Goal: Feedback & Contribution: Contribute content

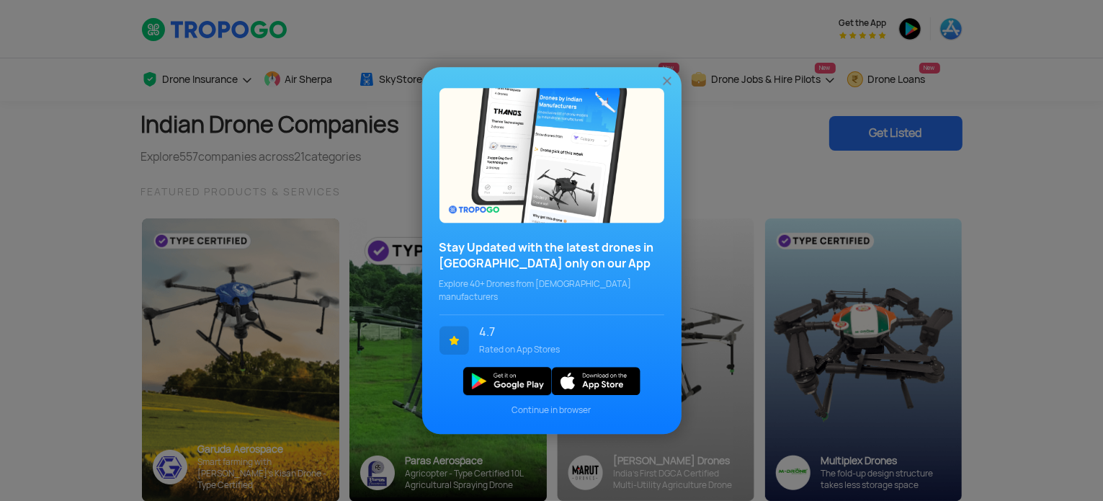
click at [669, 87] on img at bounding box center [667, 80] width 14 height 14
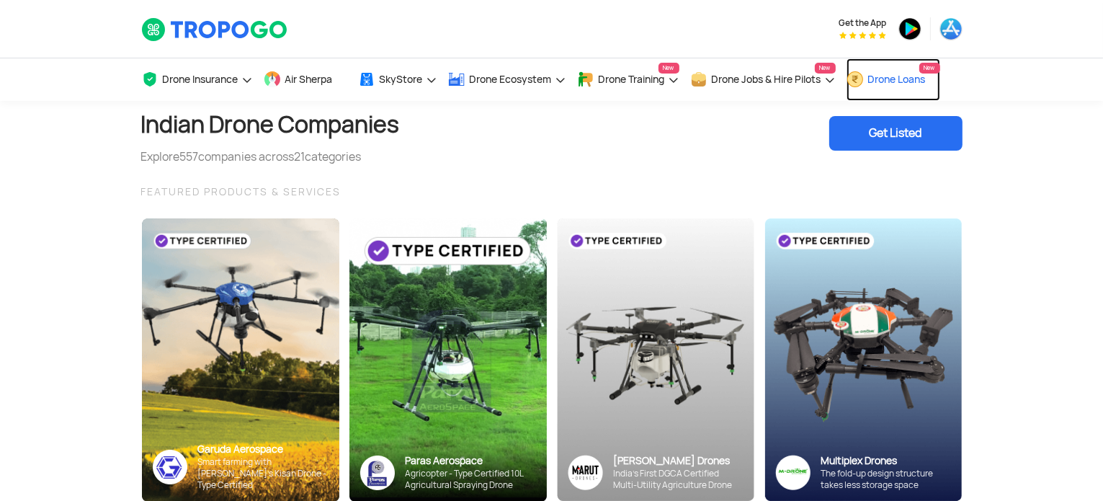
click at [882, 81] on span "Drone Loans" at bounding box center [897, 79] width 58 height 12
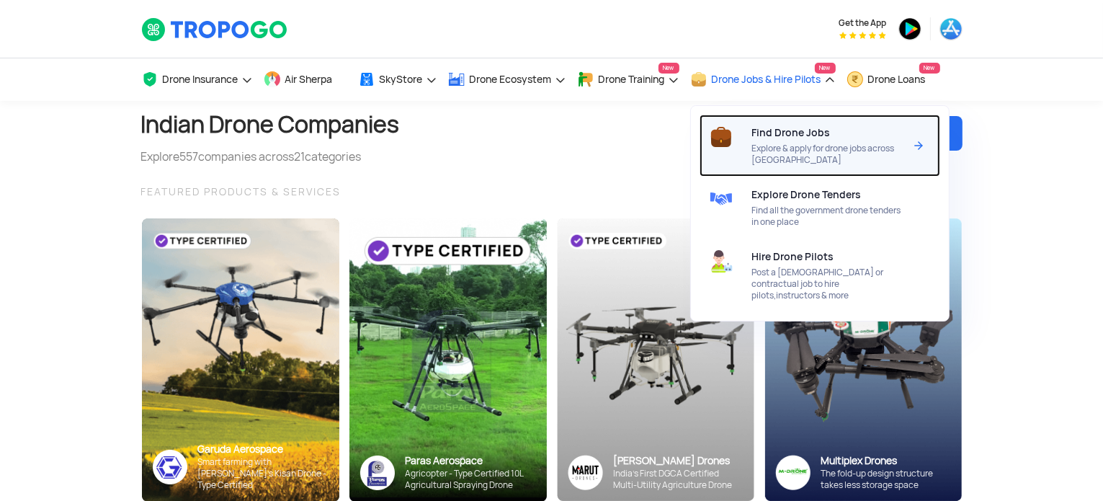
click at [808, 140] on div "Find Drone Jobs Explore & apply for drone jobs across [GEOGRAPHIC_DATA]" at bounding box center [831, 146] width 158 height 62
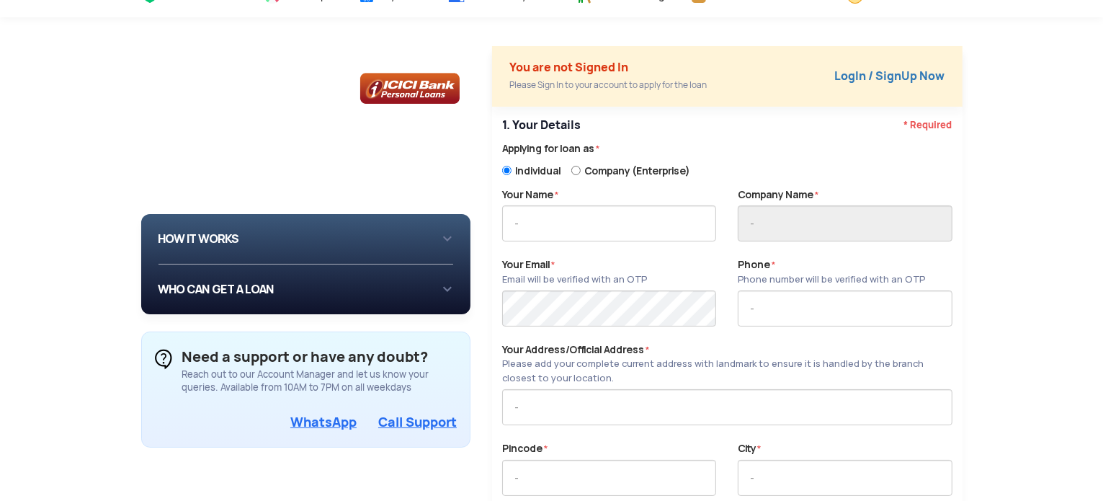
scroll to position [86, 0]
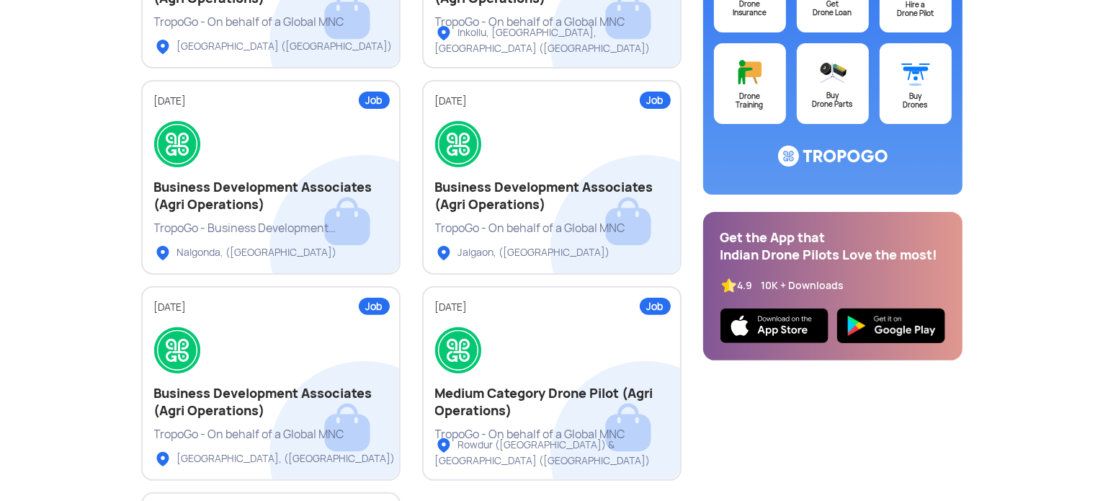
scroll to position [385, 0]
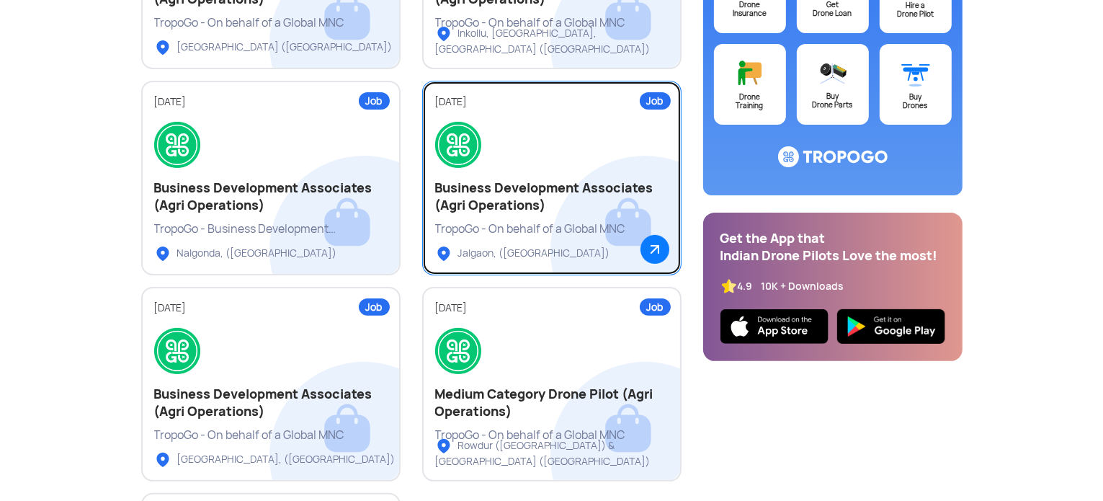
click at [661, 247] on img at bounding box center [654, 249] width 29 height 29
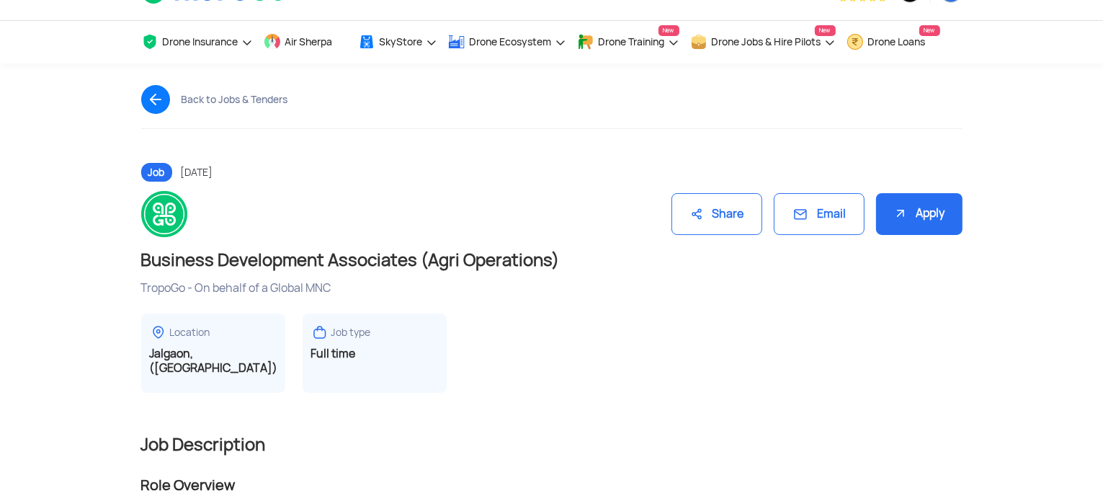
scroll to position [37, 0]
click at [799, 197] on div "Email" at bounding box center [819, 214] width 91 height 43
click at [808, 222] on div "Email" at bounding box center [819, 214] width 91 height 43
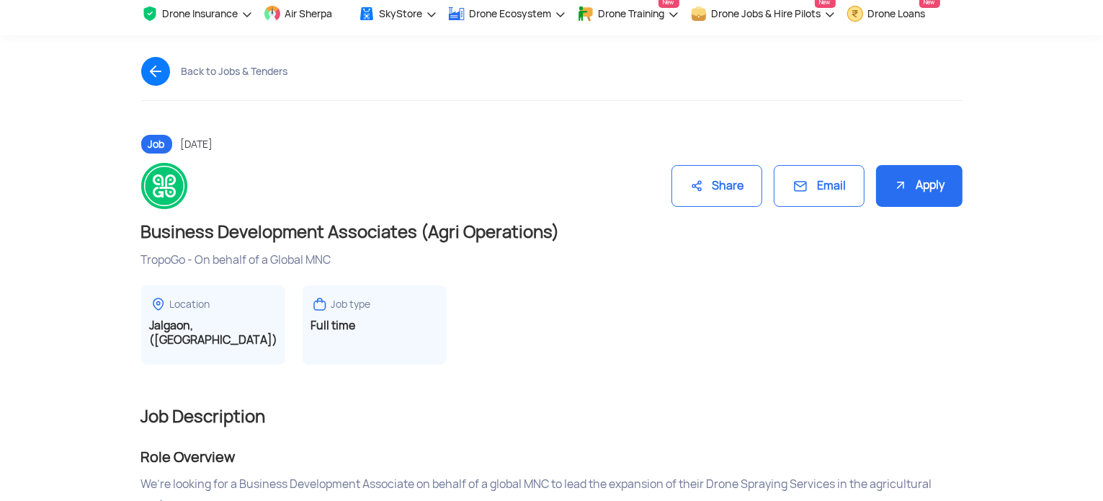
scroll to position [0, 0]
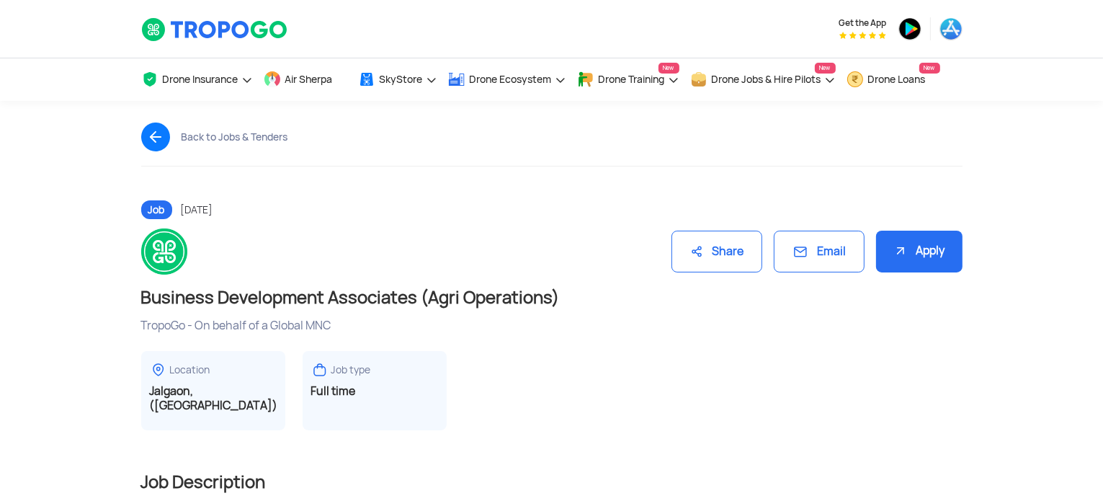
click at [918, 247] on div "Apply" at bounding box center [919, 252] width 86 height 43
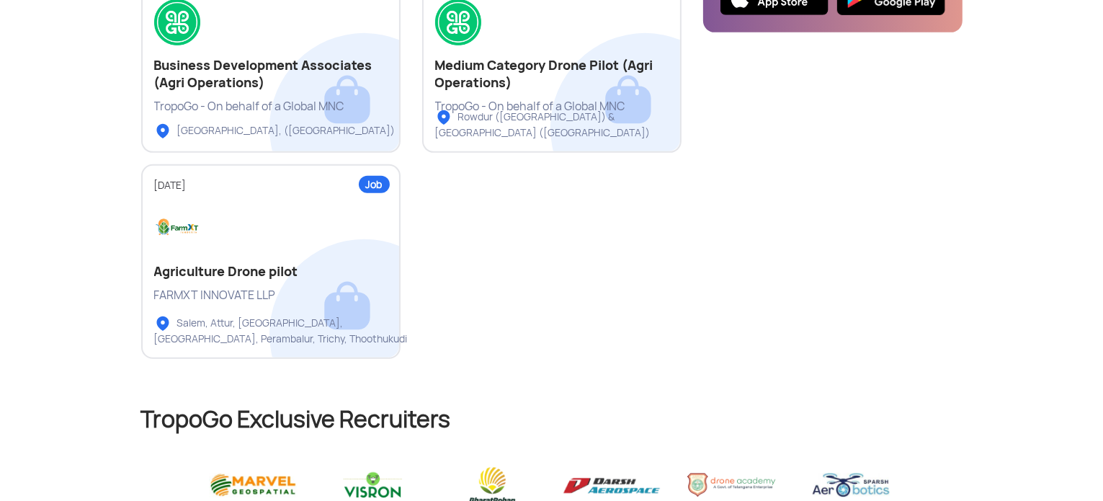
scroll to position [712, 0]
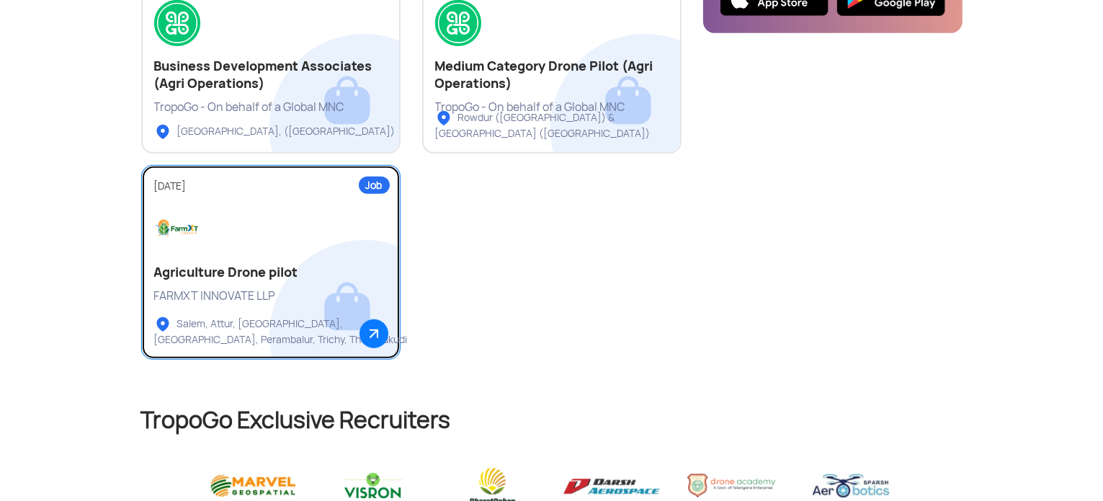
click at [275, 296] on div "FARMXT INNOVATE LLP" at bounding box center [270, 296] width 233 height 16
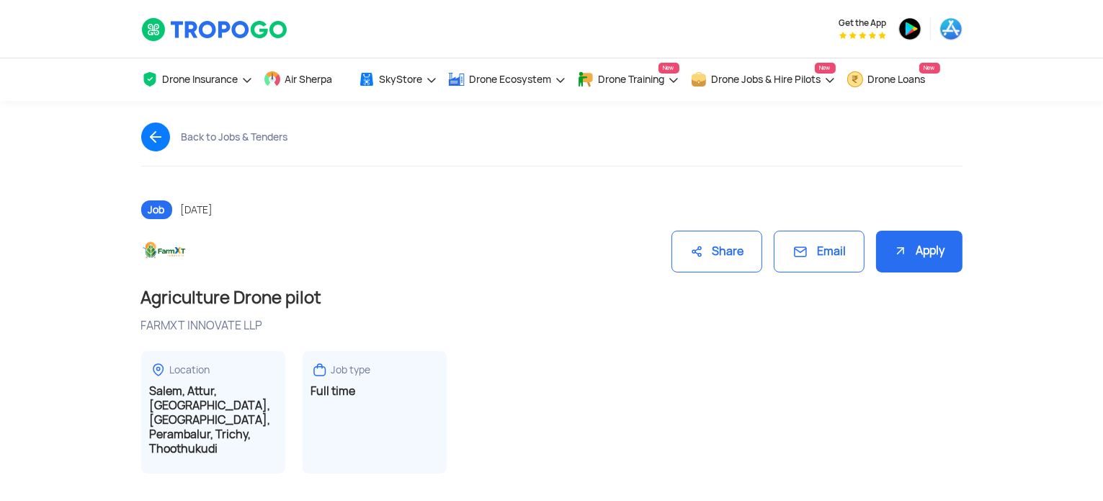
click at [929, 253] on div "Apply" at bounding box center [919, 252] width 86 height 43
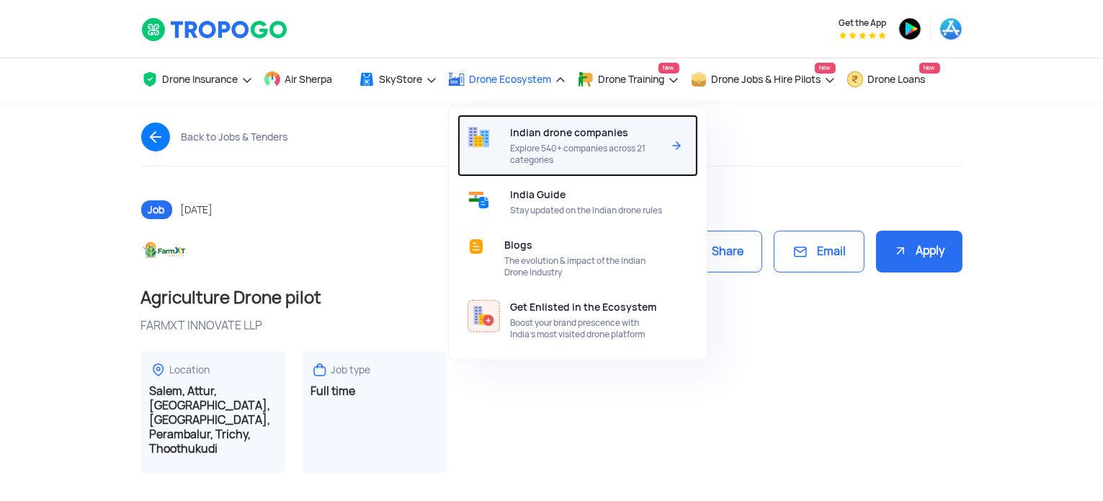
click at [537, 132] on span "Indian drone companies" at bounding box center [569, 133] width 118 height 12
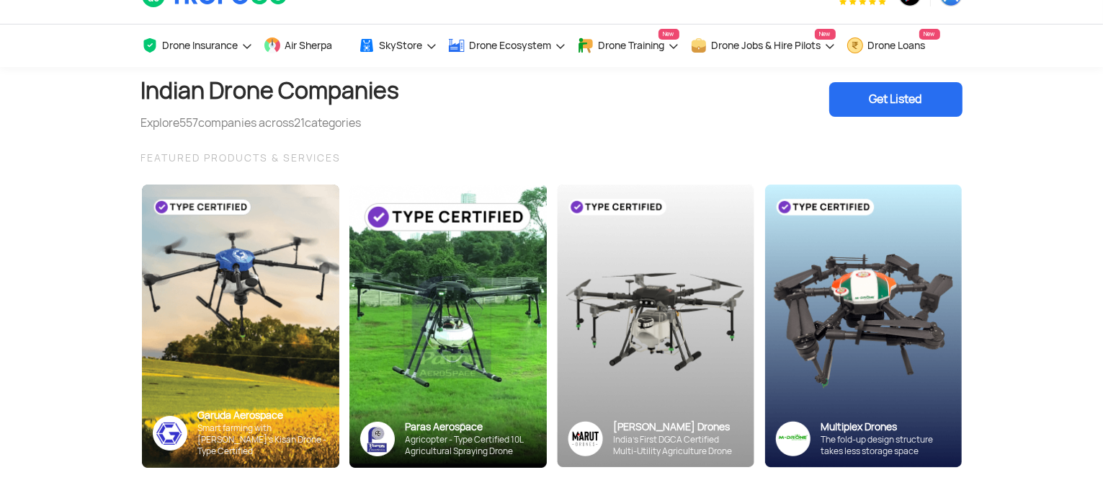
scroll to position [33, 0]
click at [916, 94] on div "Get Listed" at bounding box center [895, 100] width 133 height 35
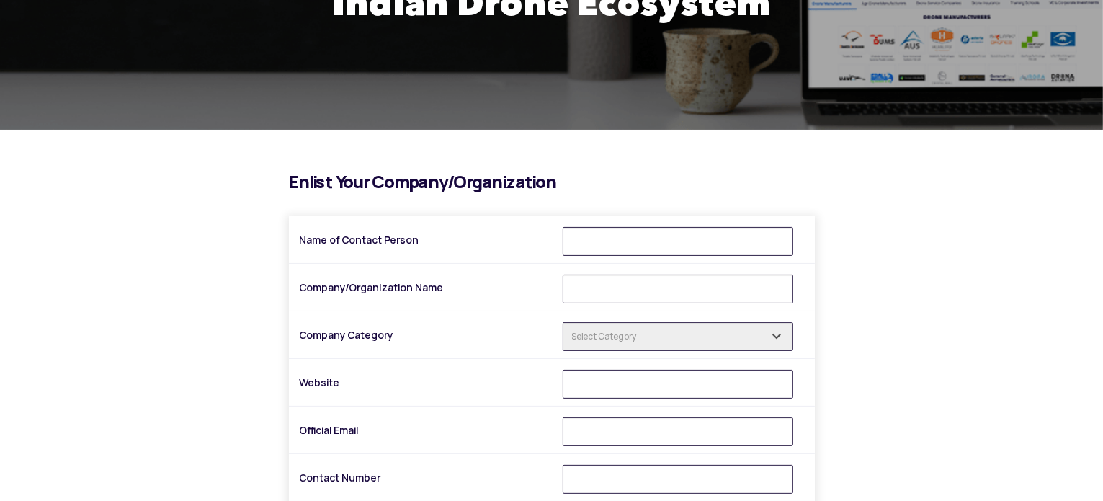
scroll to position [261, 0]
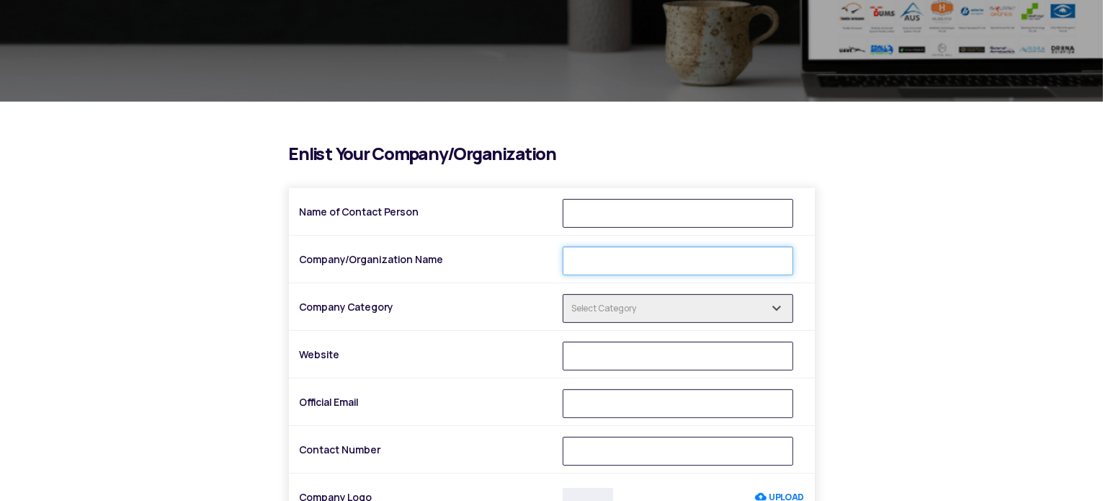
click at [666, 259] on input "Company/Organization Name" at bounding box center [678, 260] width 231 height 29
type input "AEROQUEST TECHNOLOGIES"
click at [681, 308] on input "text" at bounding box center [678, 308] width 231 height 29
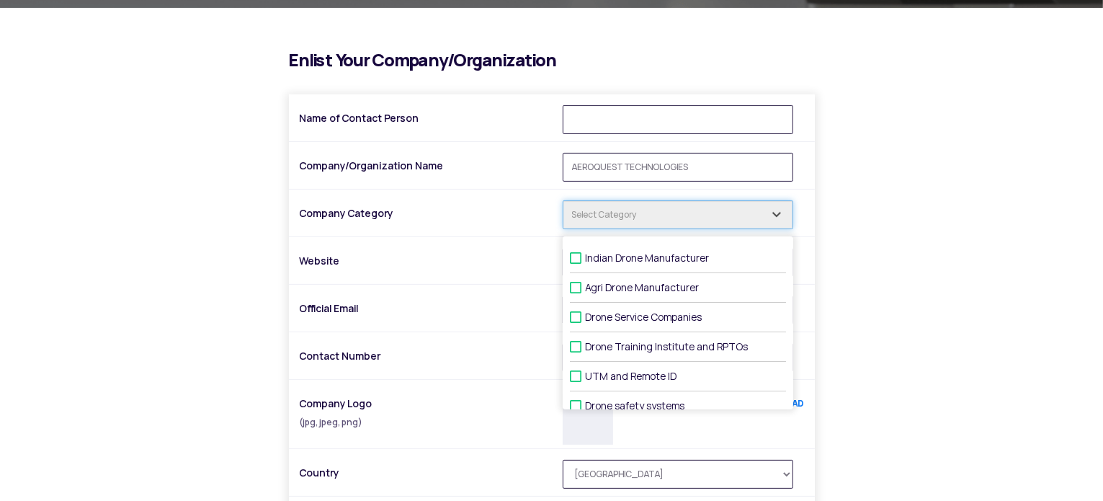
scroll to position [360, 0]
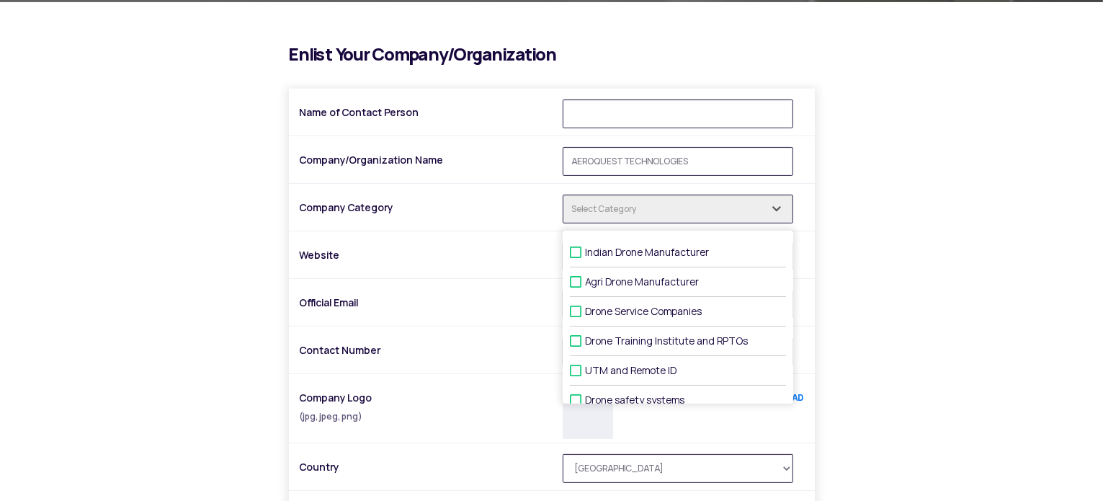
click at [576, 316] on label "Drone Service Companies" at bounding box center [678, 312] width 216 height 30
click at [586, 316] on input "Drone Service Companies" at bounding box center [590, 311] width 9 height 9
checkbox input "true"
type input "1 selected"
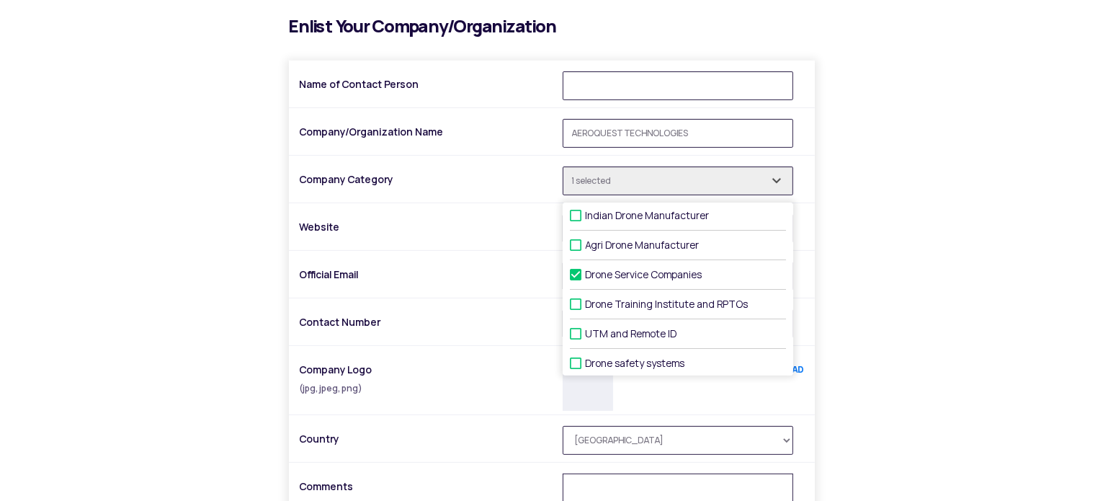
scroll to position [0, 0]
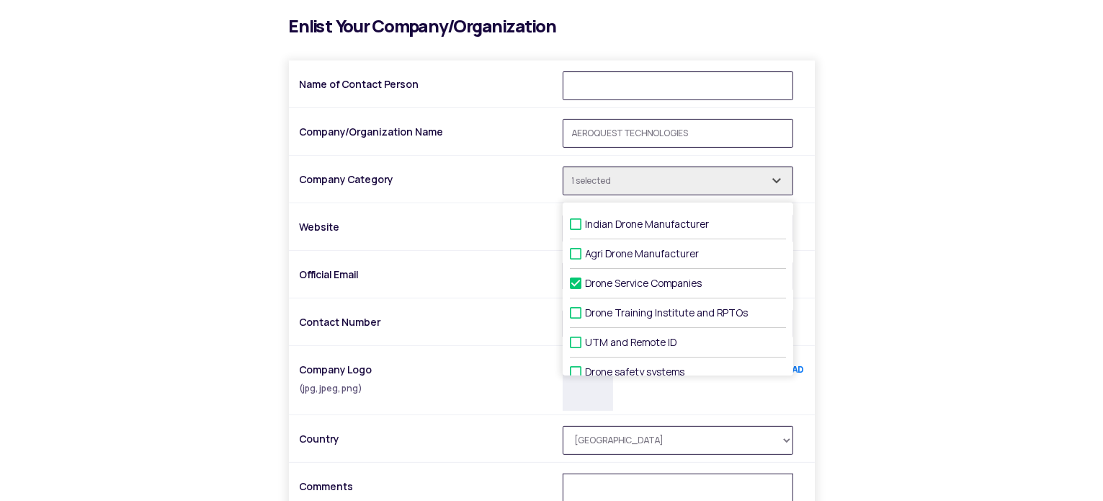
click at [486, 294] on div at bounding box center [552, 279] width 504 height 36
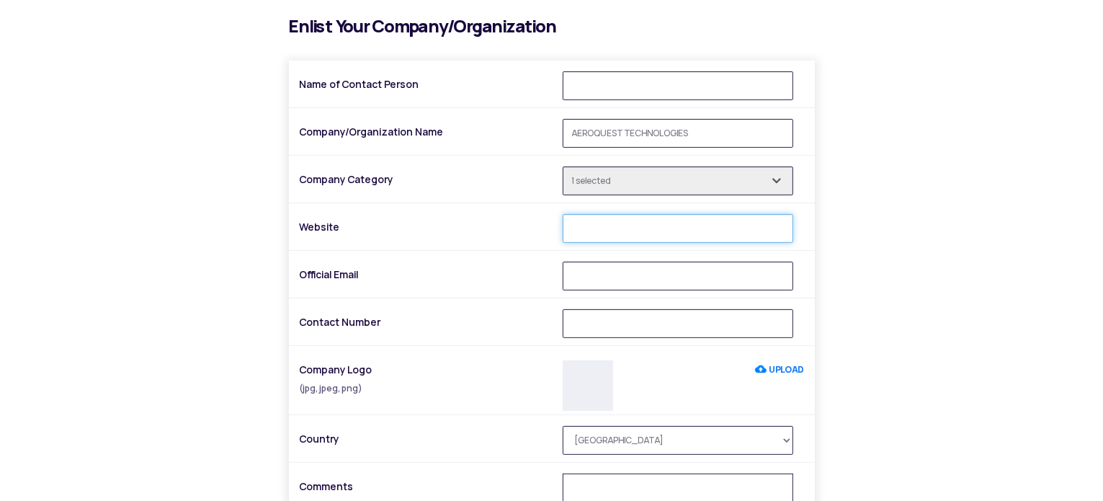
click at [614, 225] on input "Website" at bounding box center [678, 228] width 231 height 29
click at [613, 275] on input "Official Email" at bounding box center [678, 275] width 231 height 29
type input "aeroquesttechnologies@gmail.com"
click at [597, 322] on input "Contact Number" at bounding box center [678, 323] width 231 height 29
type input "07276665440"
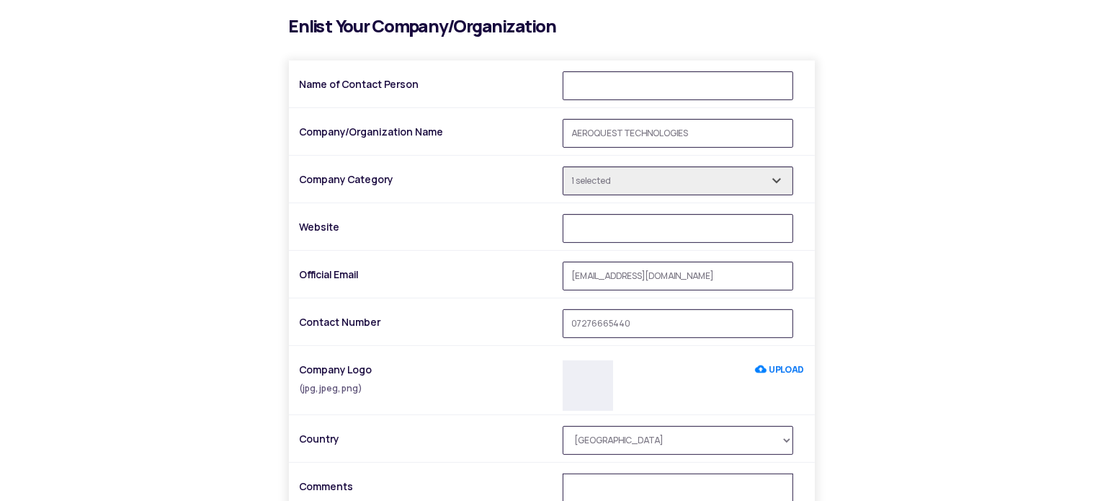
click at [776, 369] on label "UPLOAD" at bounding box center [779, 370] width 49 height 26
click at [755, 369] on input "UPLOAD" at bounding box center [755, 370] width 0 height 26
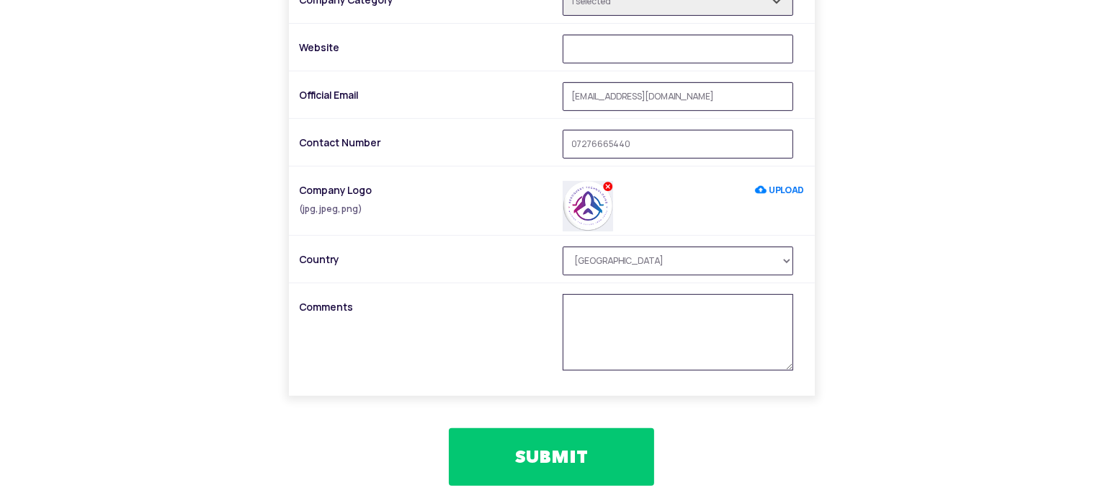
scroll to position [571, 0]
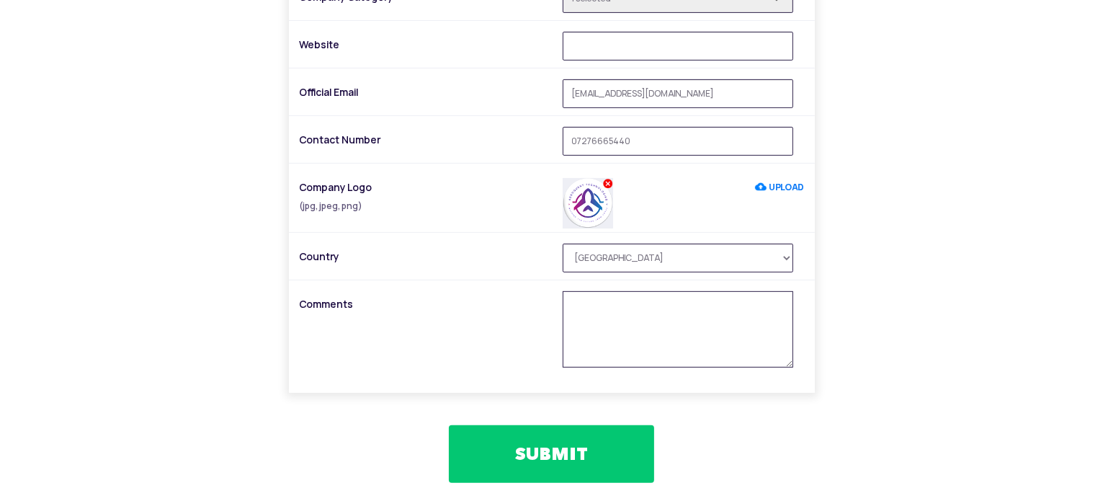
click at [631, 298] on textarea at bounding box center [678, 329] width 231 height 76
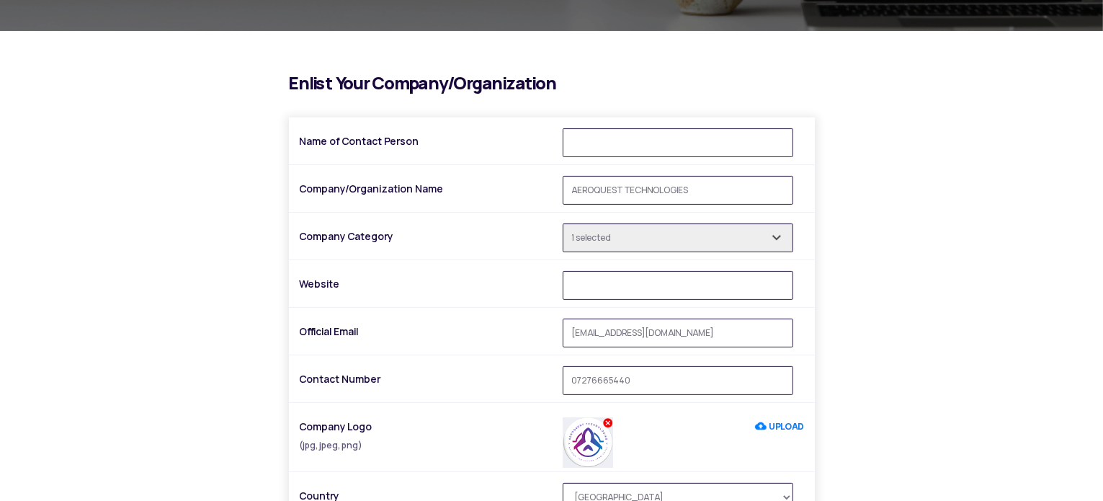
scroll to position [343, 0]
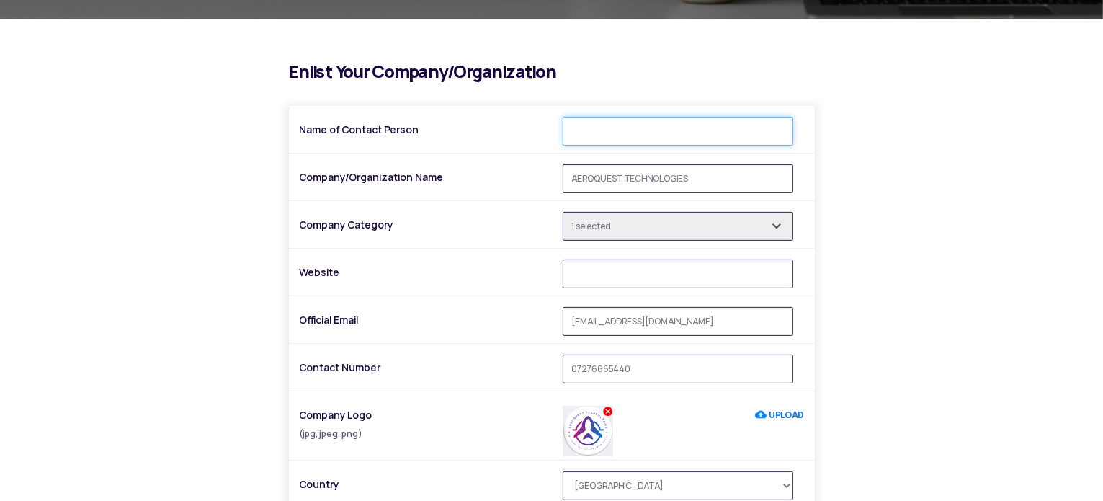
click at [632, 128] on input "Name of Contact Person" at bounding box center [678, 131] width 231 height 29
click at [658, 275] on input "Website" at bounding box center [678, 273] width 231 height 29
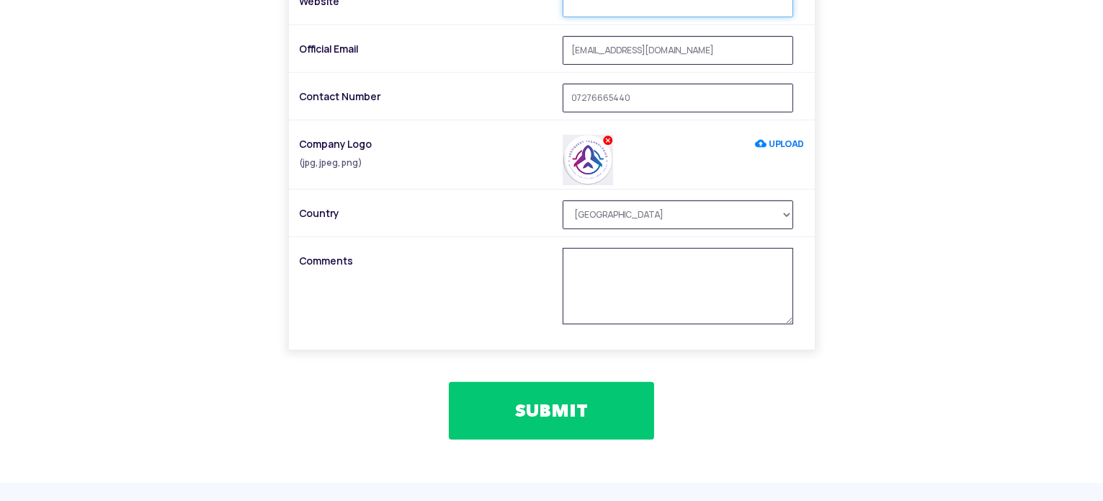
scroll to position [611, 0]
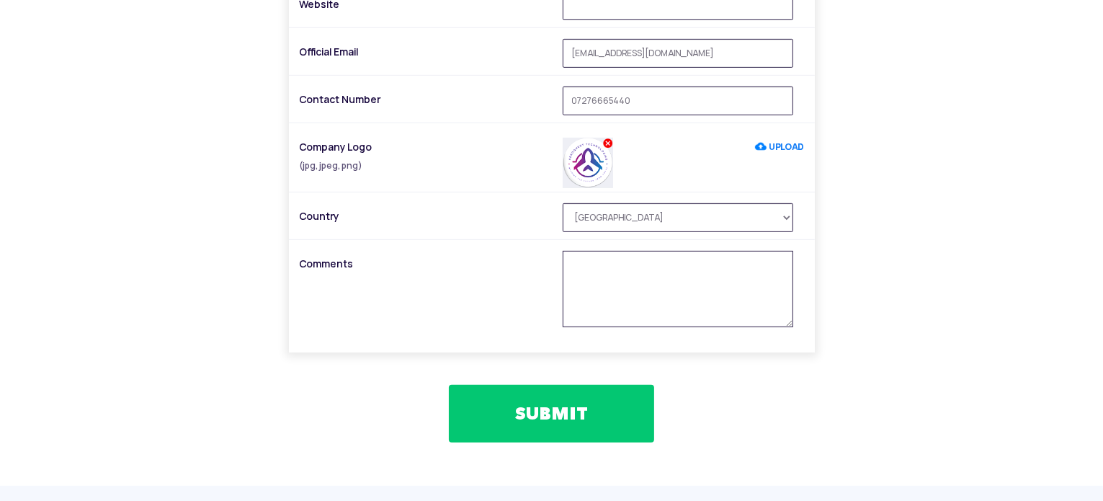
click at [626, 272] on textarea at bounding box center [678, 289] width 231 height 76
paste textarea "AeroQuest Technologies is one of the premier drone-based geospatial solution pr…"
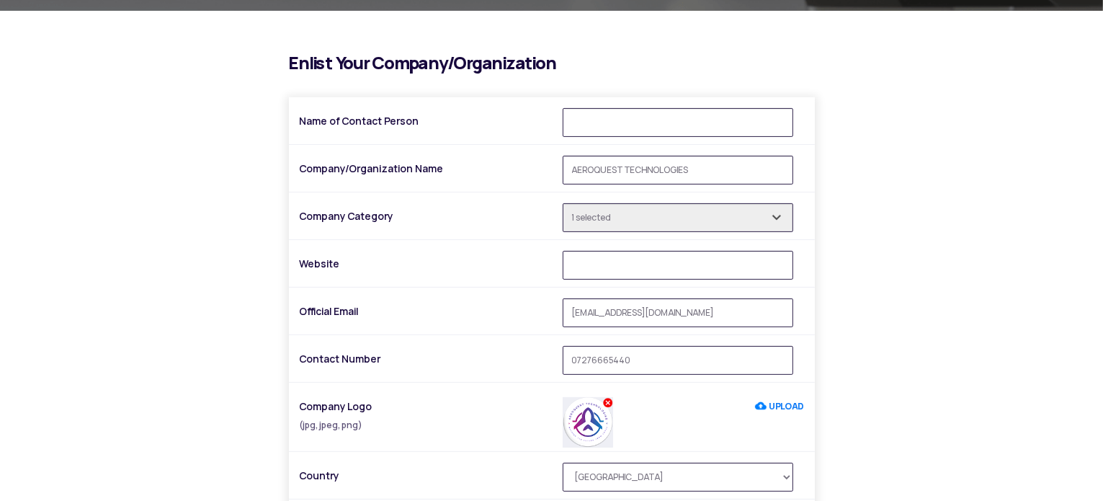
scroll to position [352, 0]
type textarea "AeroQuest Technologies is one of the premier drone-based geospatial solution pr…"
drag, startPoint x: 640, startPoint y: 357, endPoint x: 530, endPoint y: 352, distance: 110.3
click at [530, 352] on div "Contact Number 07276665440" at bounding box center [552, 364] width 526 height 37
click at [634, 118] on input "Name of Contact Person" at bounding box center [678, 122] width 231 height 29
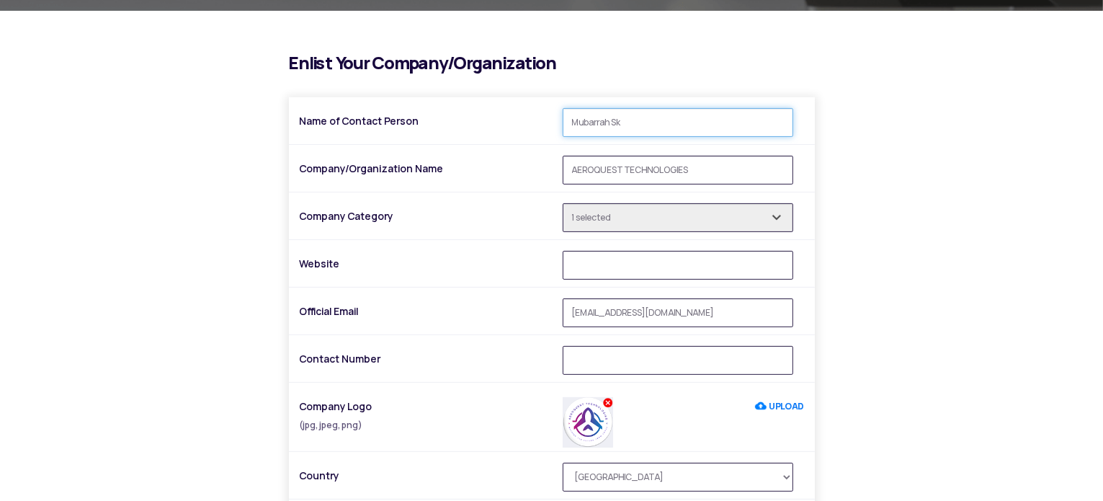
type input "Mubarrah Sk"
click at [483, 360] on label "Contact Number" at bounding box center [426, 359] width 252 height 26
click at [563, 360] on input "Contact Number" at bounding box center [678, 360] width 231 height 29
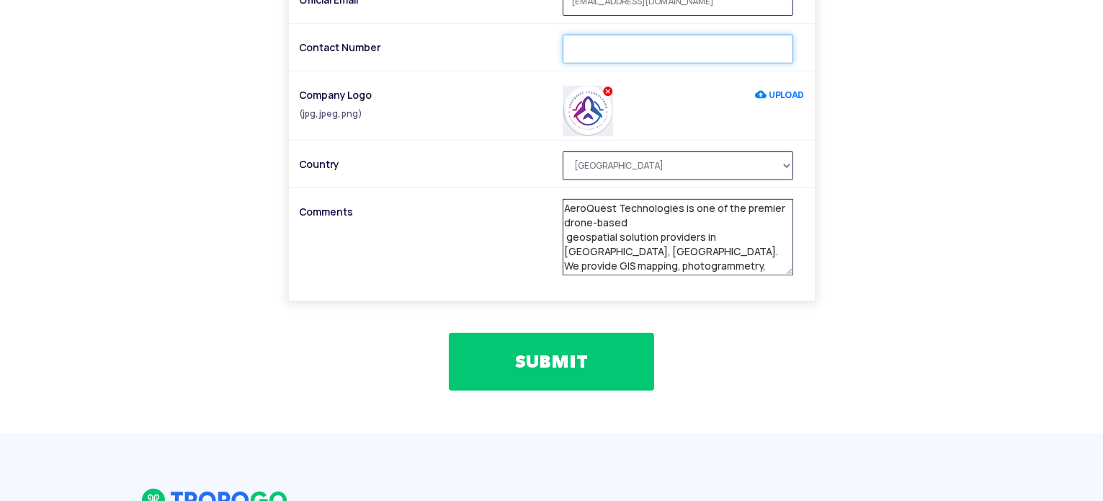
scroll to position [666, 0]
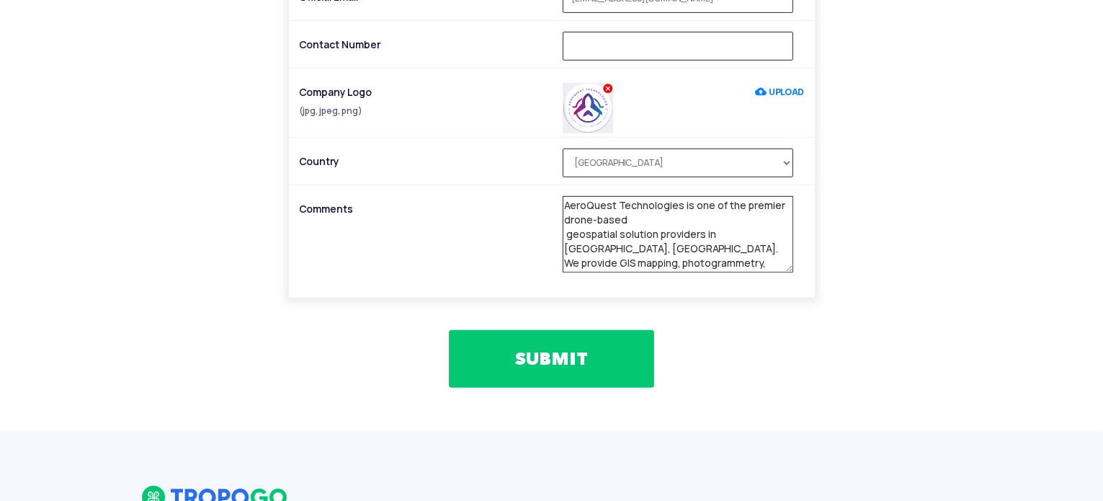
click at [521, 353] on button "SUBMIT" at bounding box center [551, 359] width 205 height 58
click at [558, 354] on button "SUBMIT" at bounding box center [551, 359] width 205 height 58
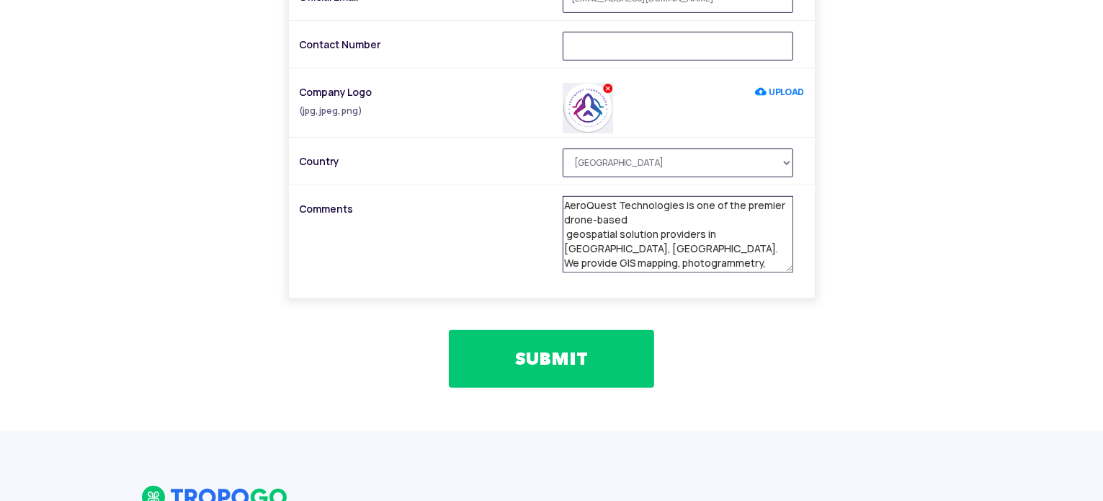
click at [558, 354] on button "SUBMIT" at bounding box center [551, 359] width 205 height 58
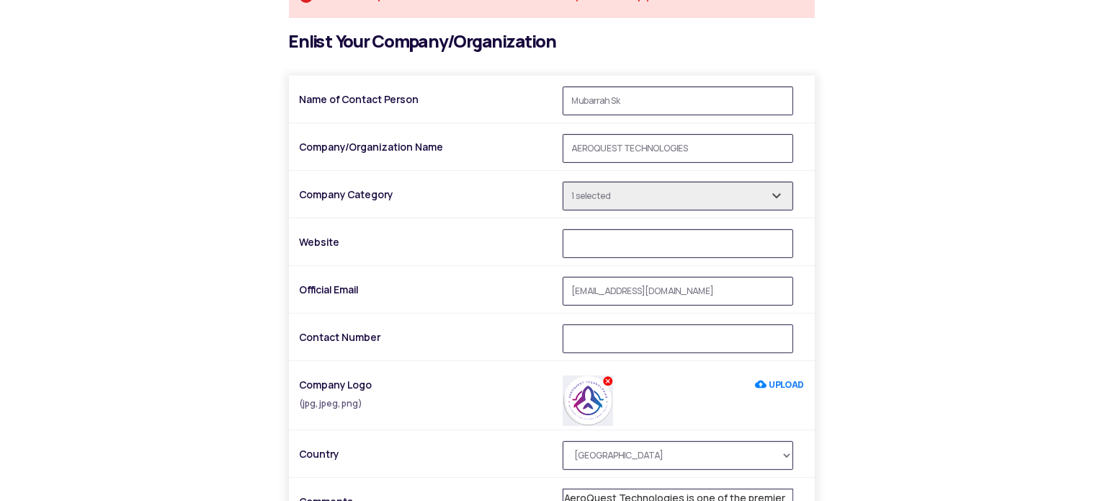
scroll to position [431, 0]
